Goal: Task Accomplishment & Management: Use online tool/utility

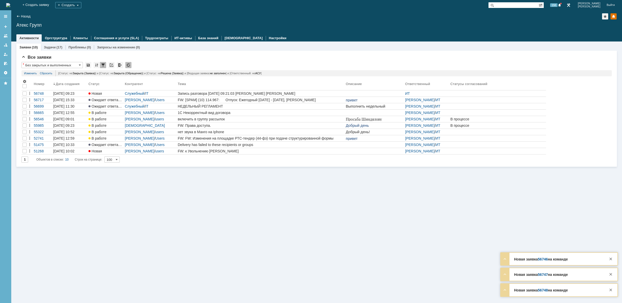
click at [10, 7] on img at bounding box center [8, 5] width 4 height 4
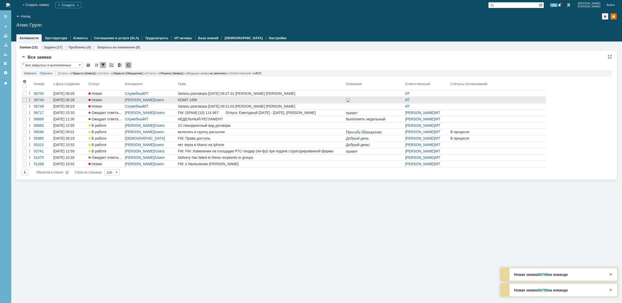
click at [202, 99] on div "КОМП 1456" at bounding box center [261, 100] width 166 height 4
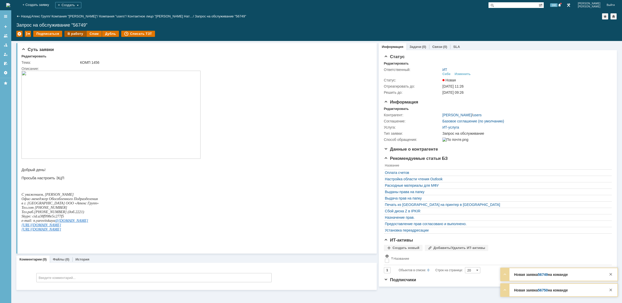
click at [73, 32] on div "В работу" at bounding box center [75, 34] width 22 height 6
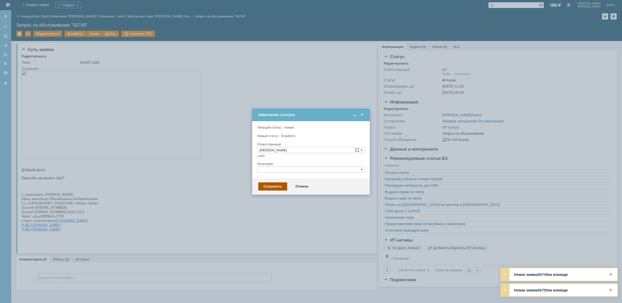
click at [278, 184] on div "Сохранить" at bounding box center [272, 186] width 29 height 8
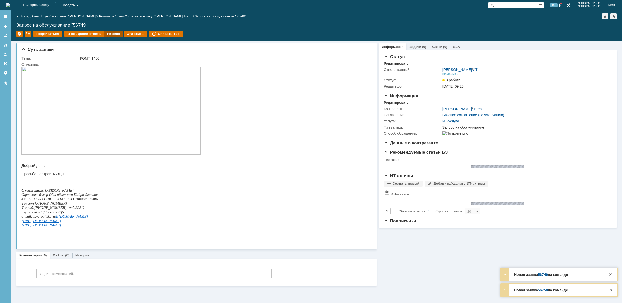
click at [108, 34] on div "Решено" at bounding box center [113, 34] width 19 height 6
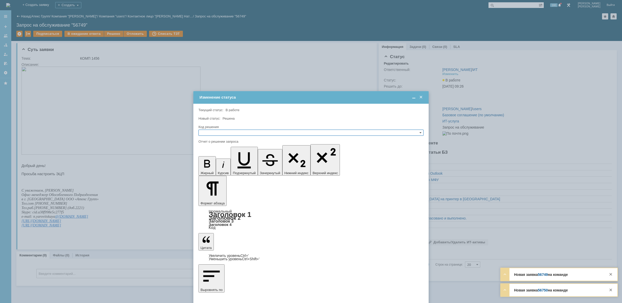
click at [223, 131] on input "text" at bounding box center [311, 133] width 225 height 6
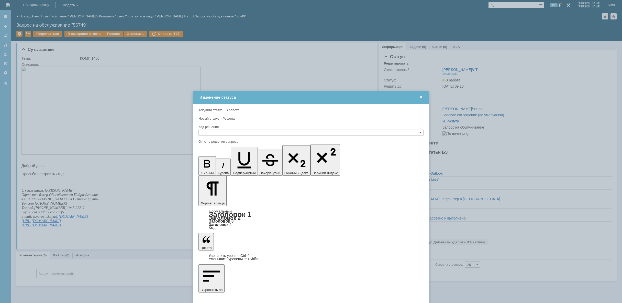
click at [221, 156] on span "Решено" at bounding box center [311, 157] width 221 height 4
type input "Решено"
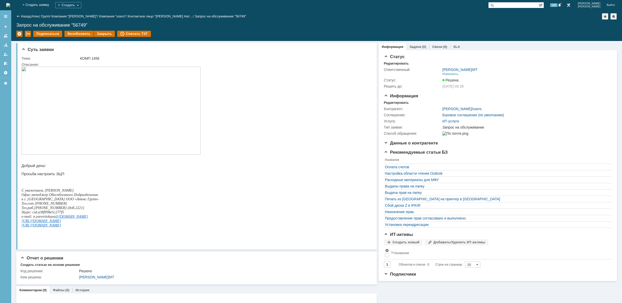
click at [10, 5] on img at bounding box center [8, 5] width 4 height 4
